Goal: Find contact information: Find contact information

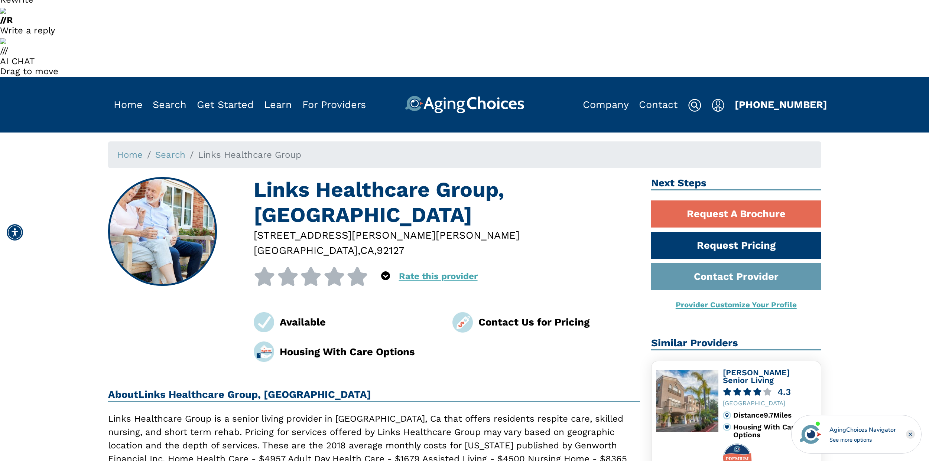
scroll to position [61, 0]
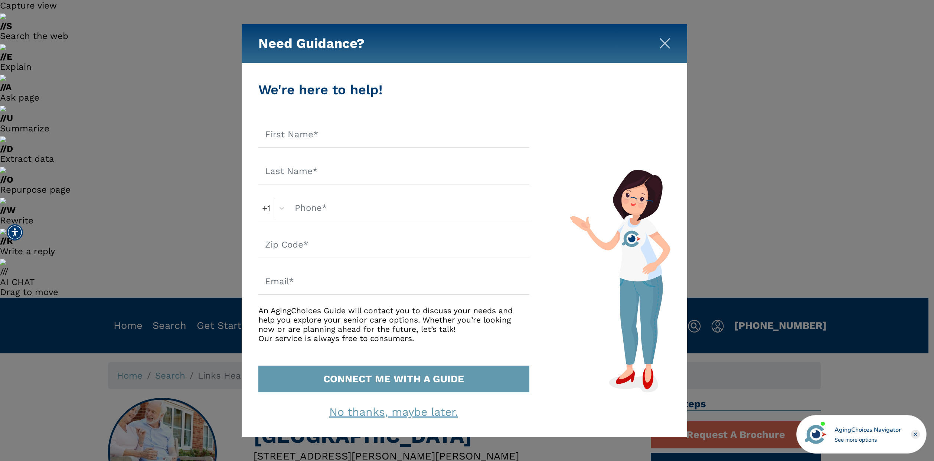
click at [666, 43] on img "Close" at bounding box center [665, 43] width 11 height 11
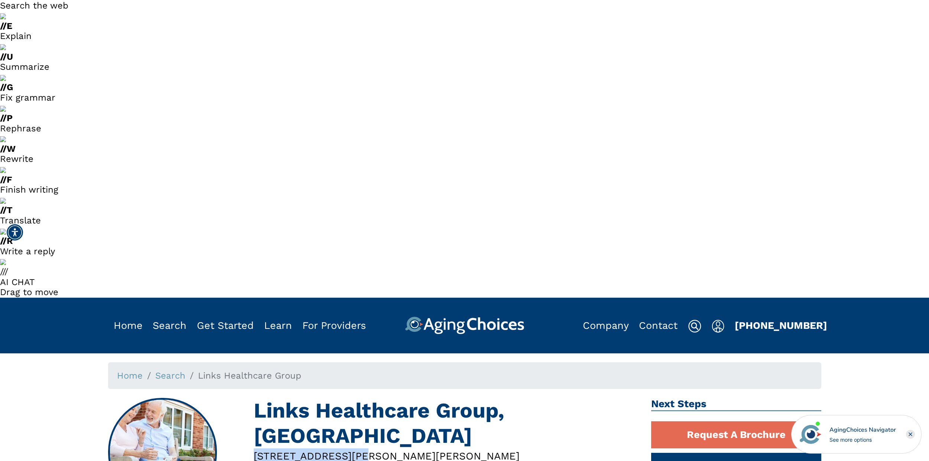
drag, startPoint x: 253, startPoint y: 97, endPoint x: 358, endPoint y: 95, distance: 105.1
click at [358, 449] on div "[STREET_ADDRESS][PERSON_NAME][PERSON_NAME]" at bounding box center [446, 464] width 397 height 30
copy div "[STREET_ADDRESS][PERSON_NAME]"
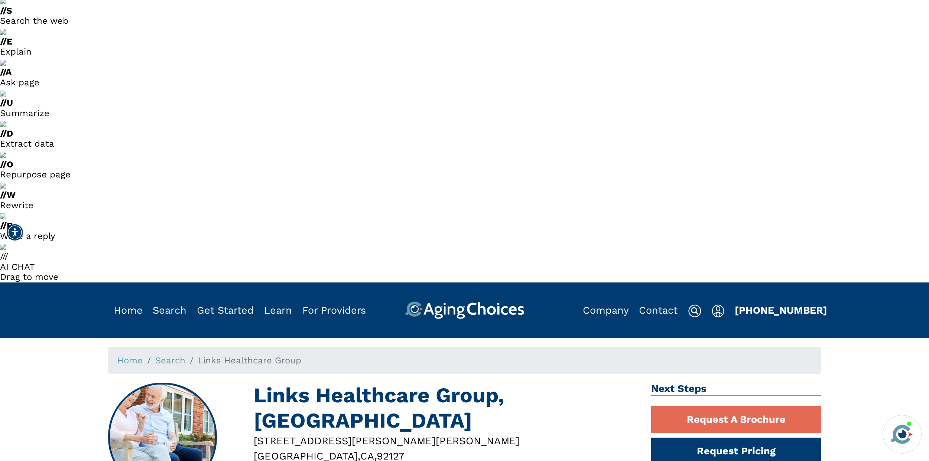
scroll to position [81, 0]
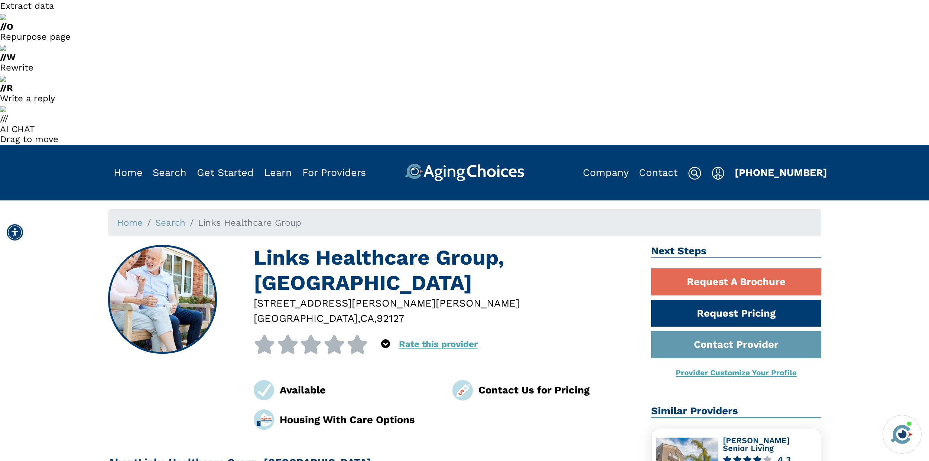
scroll to position [0, 0]
